Goal: Find specific page/section: Find specific page/section

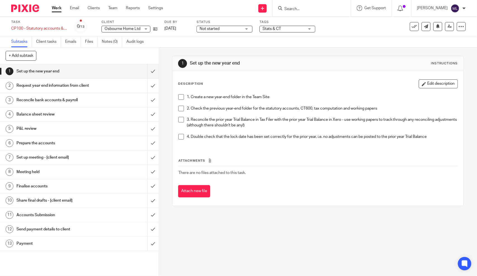
click at [329, 8] on input "Search" at bounding box center [309, 9] width 50 height 5
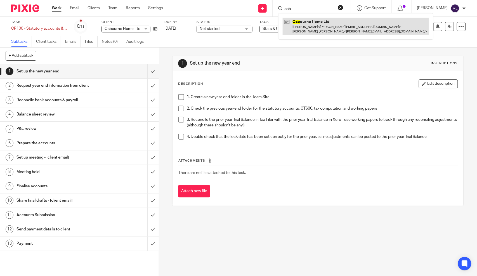
type input "osb"
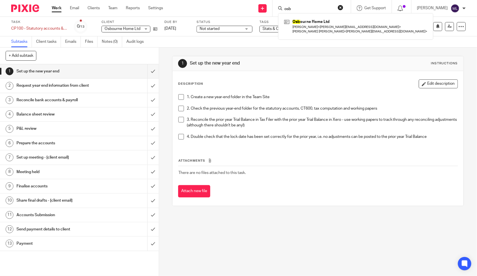
click at [248, 51] on div "1 Set up the new year end Instructions Description Edit description 1. Create a…" at bounding box center [318, 131] width 292 height 167
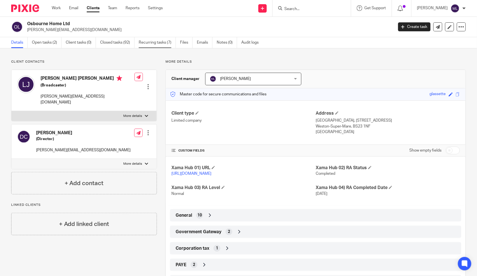
click at [150, 44] on link "Recurring tasks (7)" at bounding box center [157, 42] width 37 height 11
